Goal: Task Accomplishment & Management: Complete application form

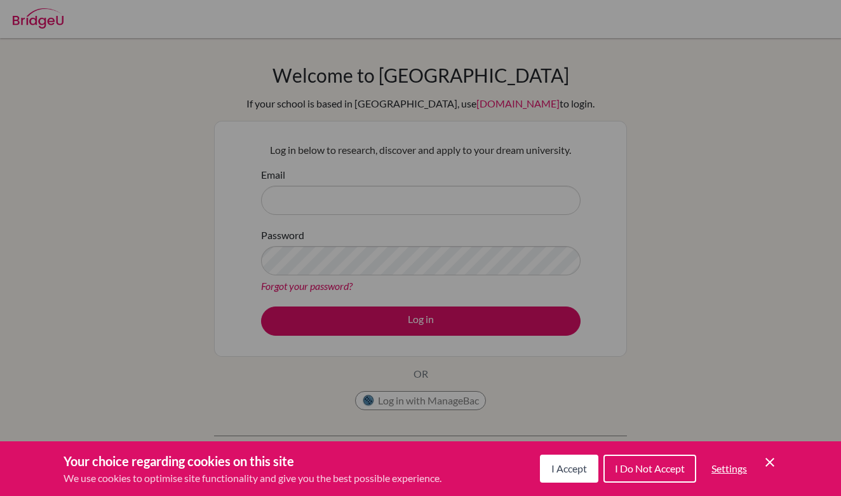
click at [525, 417] on div "Cookie Preferences" at bounding box center [420, 248] width 841 height 496
click at [609, 205] on div "Cookie Preferences" at bounding box center [420, 248] width 841 height 496
click at [777, 459] on icon "Cookie Control Close Icon" at bounding box center [769, 461] width 15 height 15
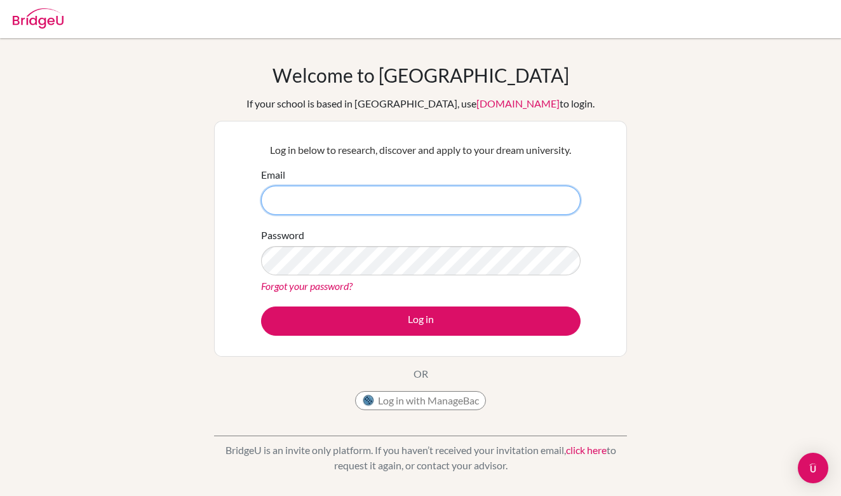
click at [439, 198] on input "Email" at bounding box center [421, 200] width 320 height 29
type input "2"
click at [275, 199] on input "jacey.jauw@sisschools.org" at bounding box center [421, 200] width 320 height 29
type input "[EMAIL_ADDRESS][DOMAIN_NAME]"
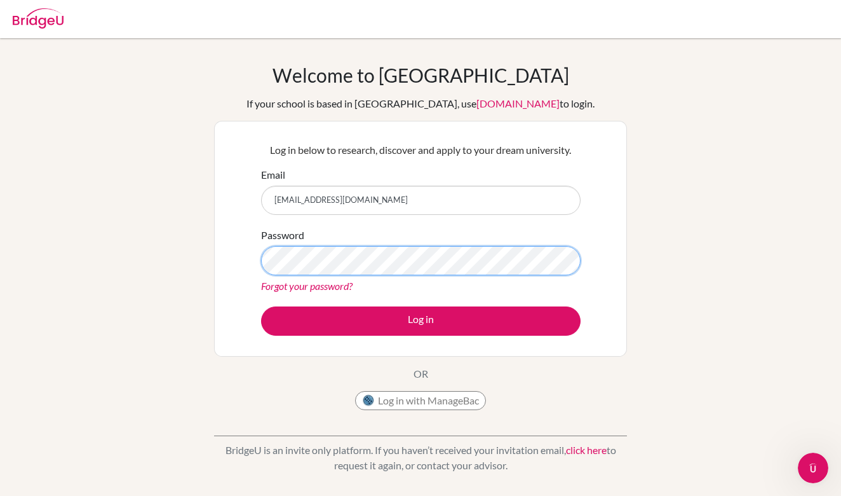
click at [421, 320] on button "Log in" at bounding box center [421, 320] width 320 height 29
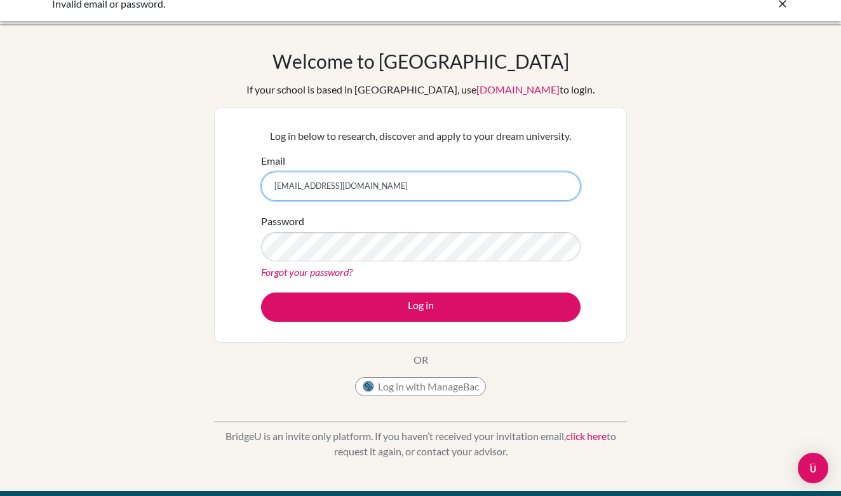
scroll to position [20, 0]
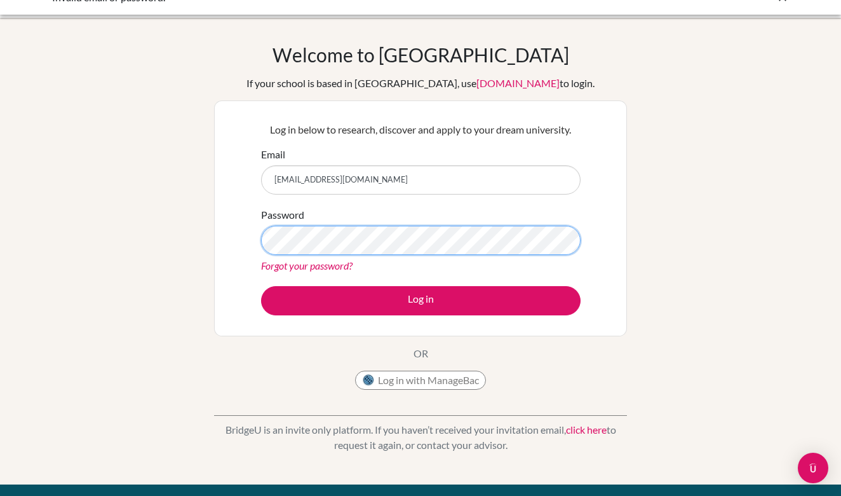
click at [421, 300] on button "Log in" at bounding box center [421, 300] width 320 height 29
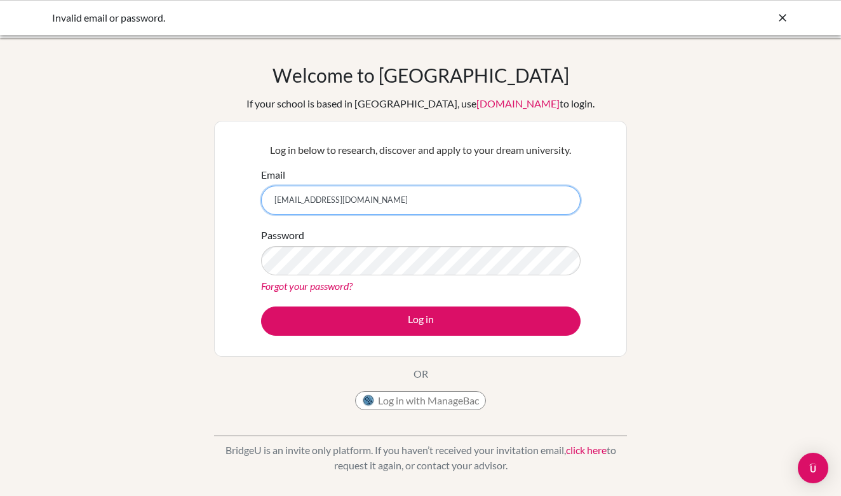
click at [283, 199] on input "[EMAIL_ADDRESS][DOMAIN_NAME]" at bounding box center [421, 200] width 320 height 29
type input "[PERSON_NAME][EMAIL_ADDRESS][PERSON_NAME][DOMAIN_NAME]"
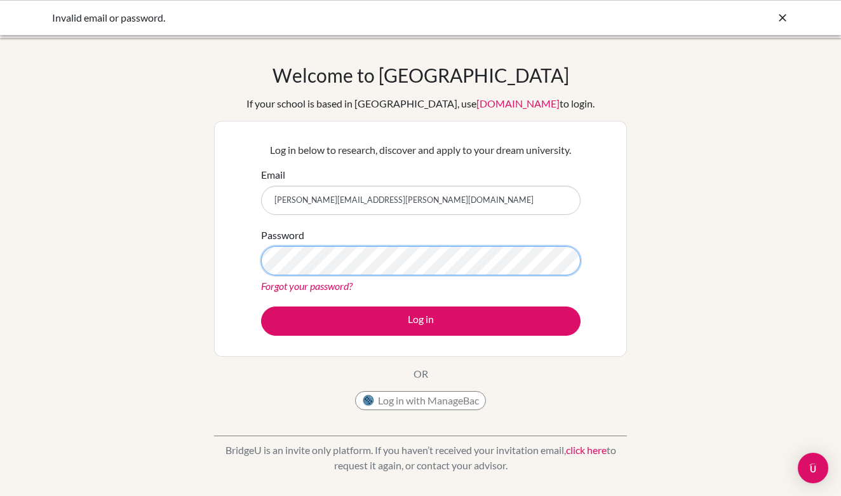
click at [421, 320] on button "Log in" at bounding box center [421, 320] width 320 height 29
